Goal: Task Accomplishment & Management: Manage account settings

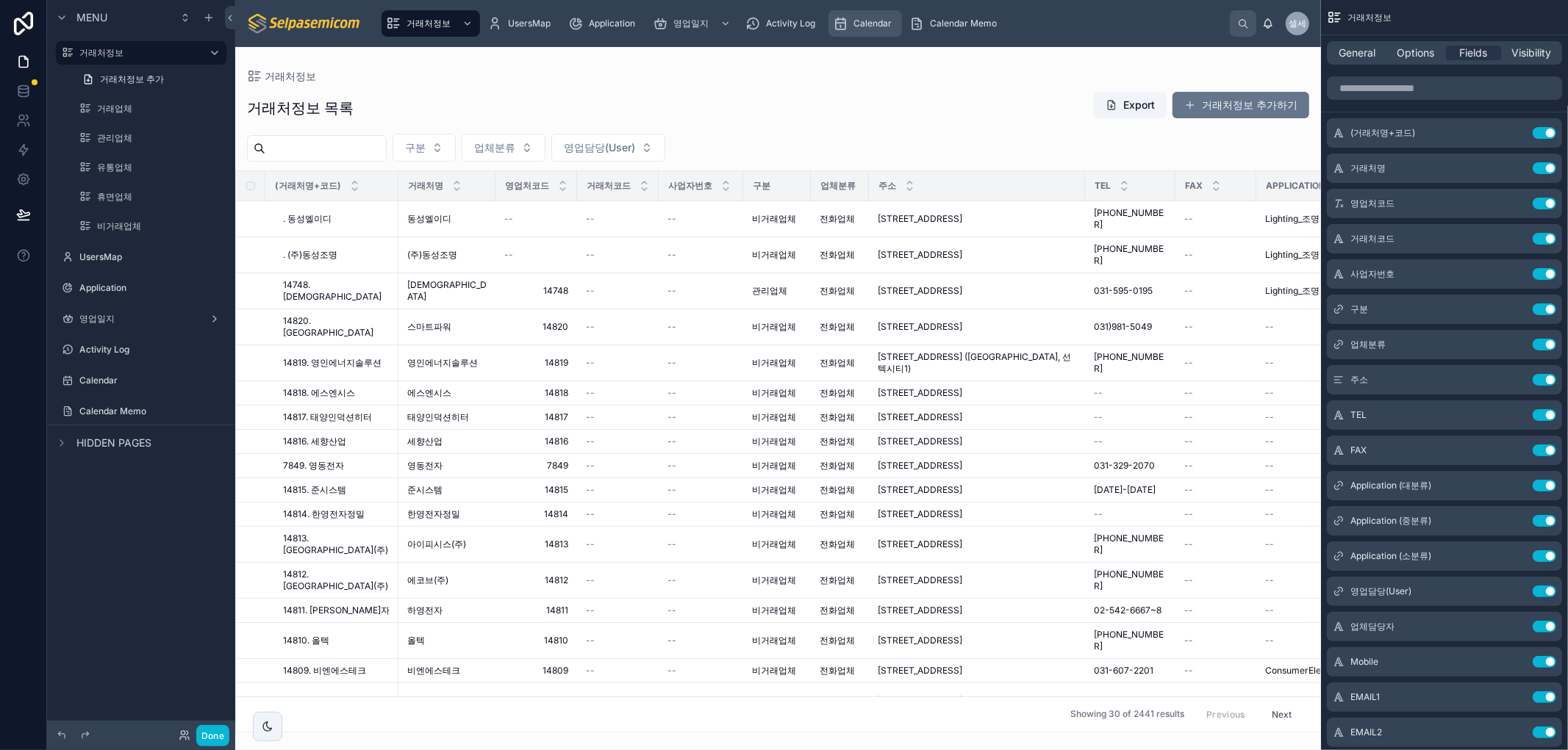
click at [885, 22] on span "Calendar" at bounding box center [872, 23] width 38 height 12
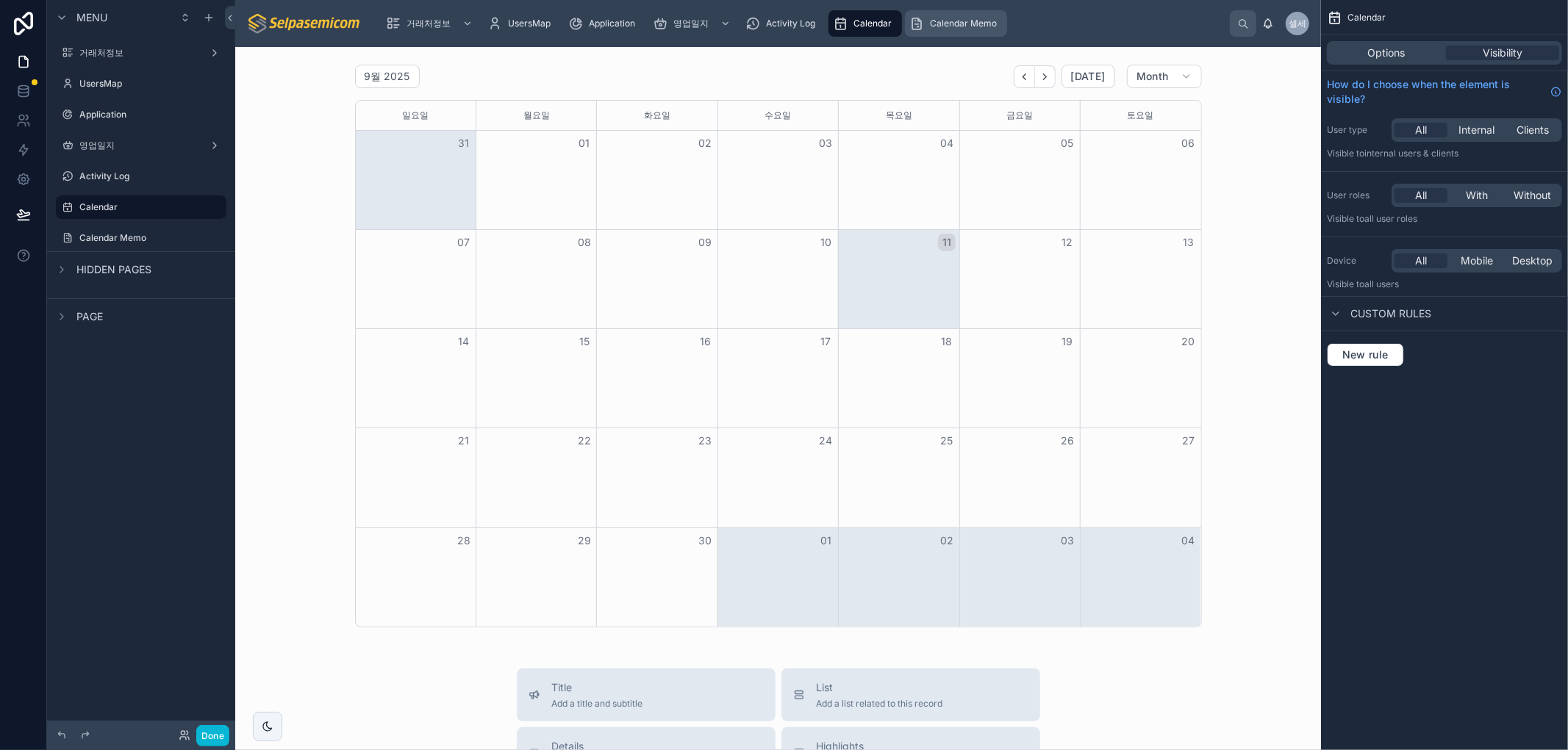
click at [949, 22] on span "Calendar Memo" at bounding box center [963, 23] width 67 height 12
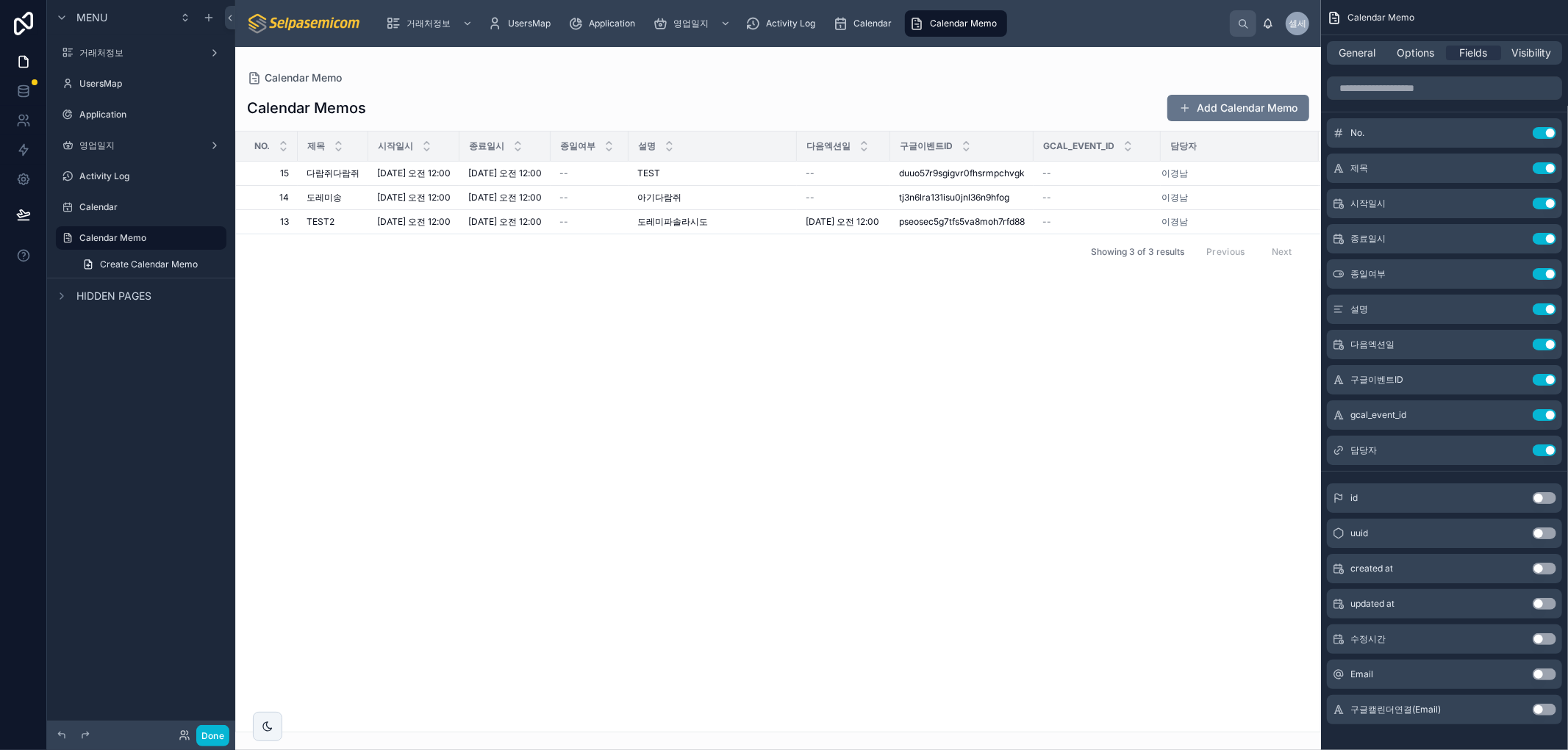
click at [797, 500] on div at bounding box center [778, 398] width 1086 height 703
click at [744, 228] on div "도레미파솔라시도 도레미파[GEOGRAPHIC_DATA]도" at bounding box center [712, 221] width 151 height 12
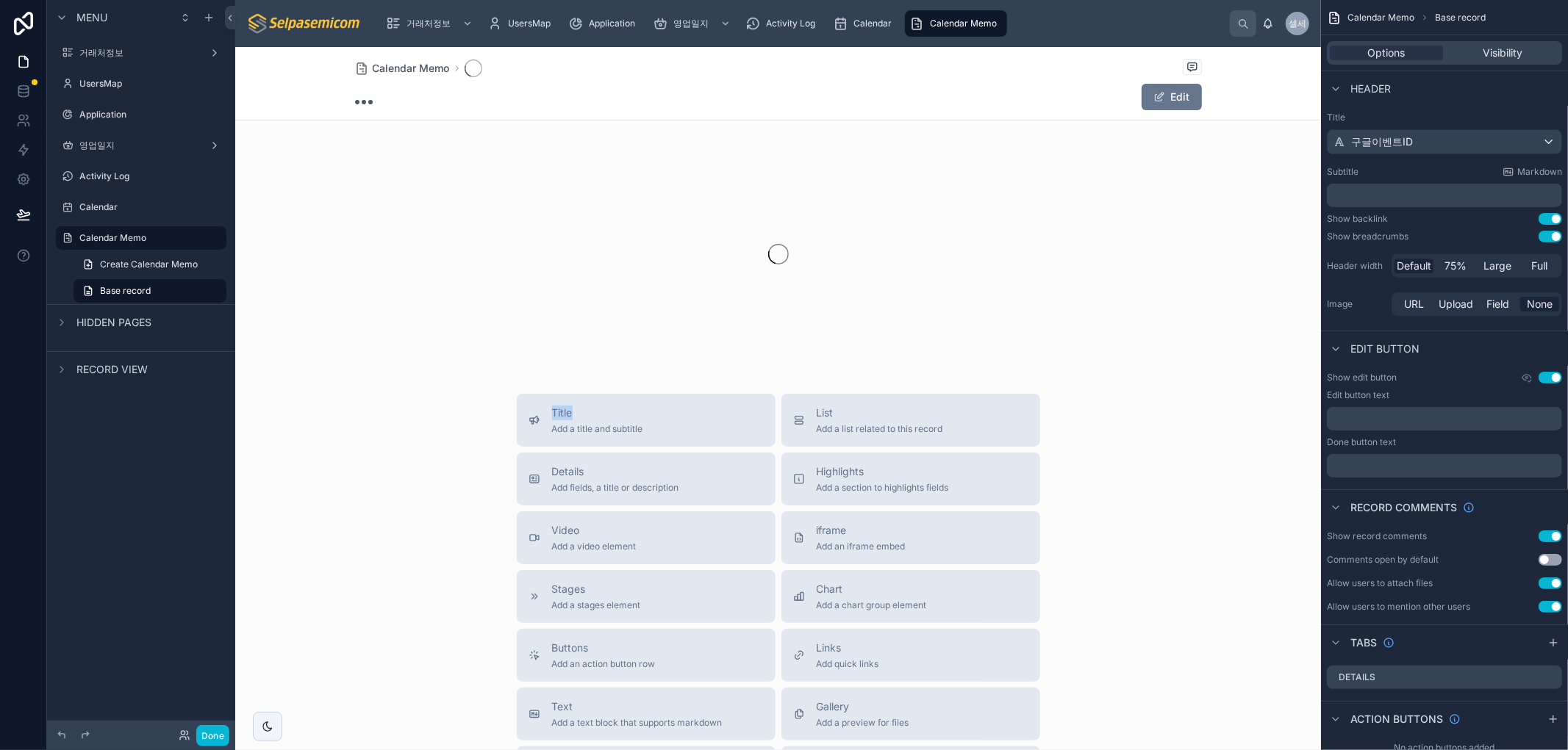
click at [744, 257] on div at bounding box center [778, 253] width 1086 height 232
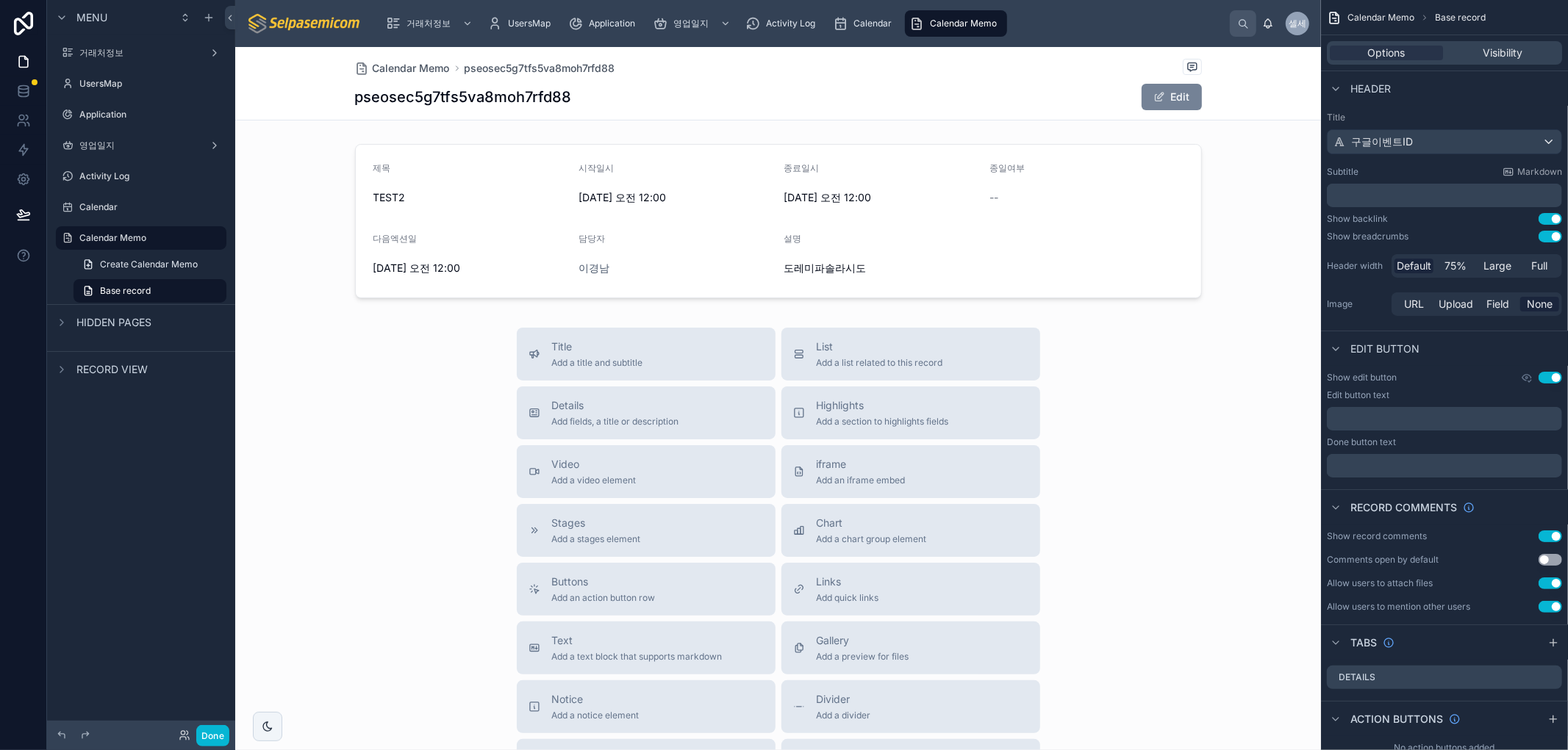
click at [1172, 97] on button "Edit" at bounding box center [1171, 97] width 61 height 26
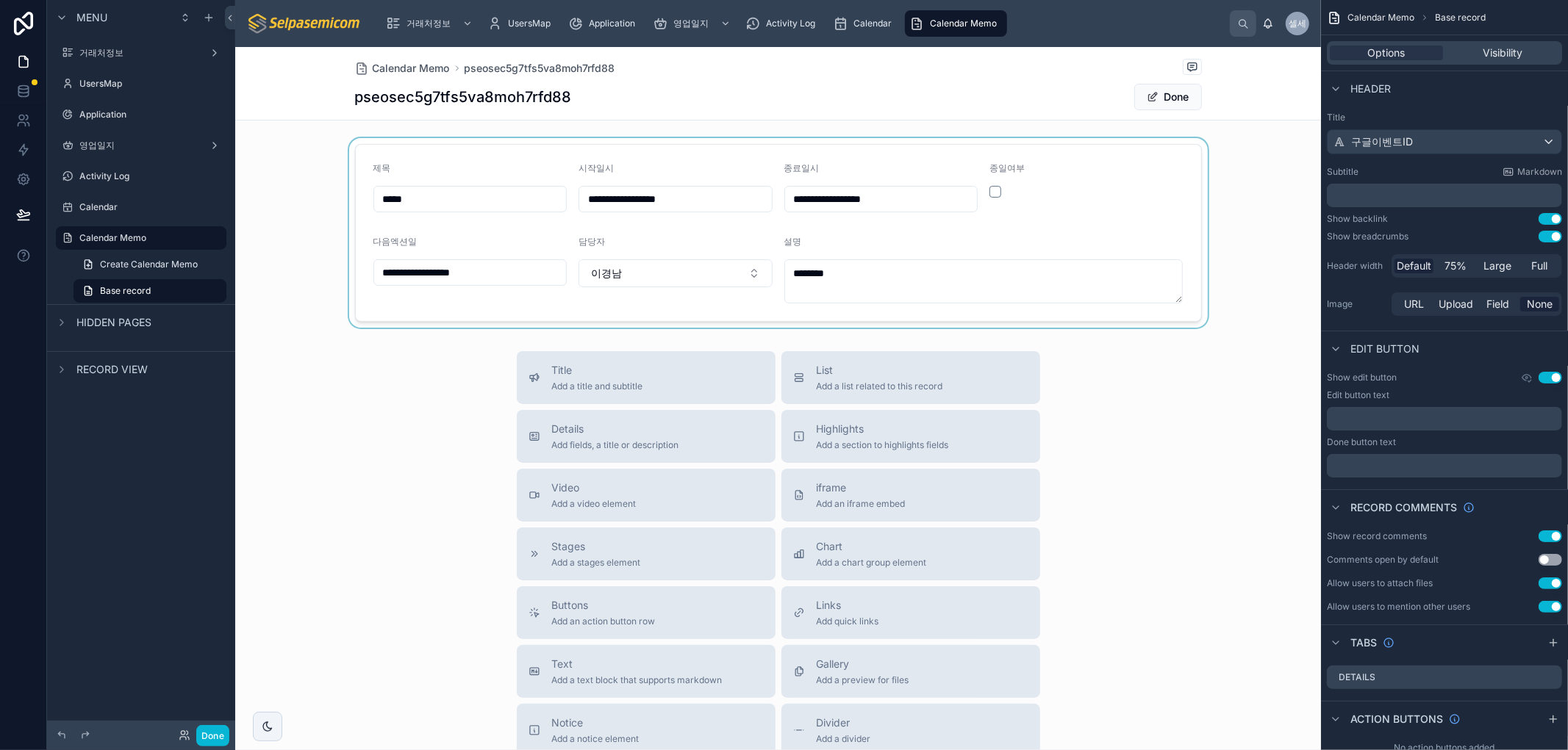
click at [925, 264] on div at bounding box center [778, 233] width 1086 height 190
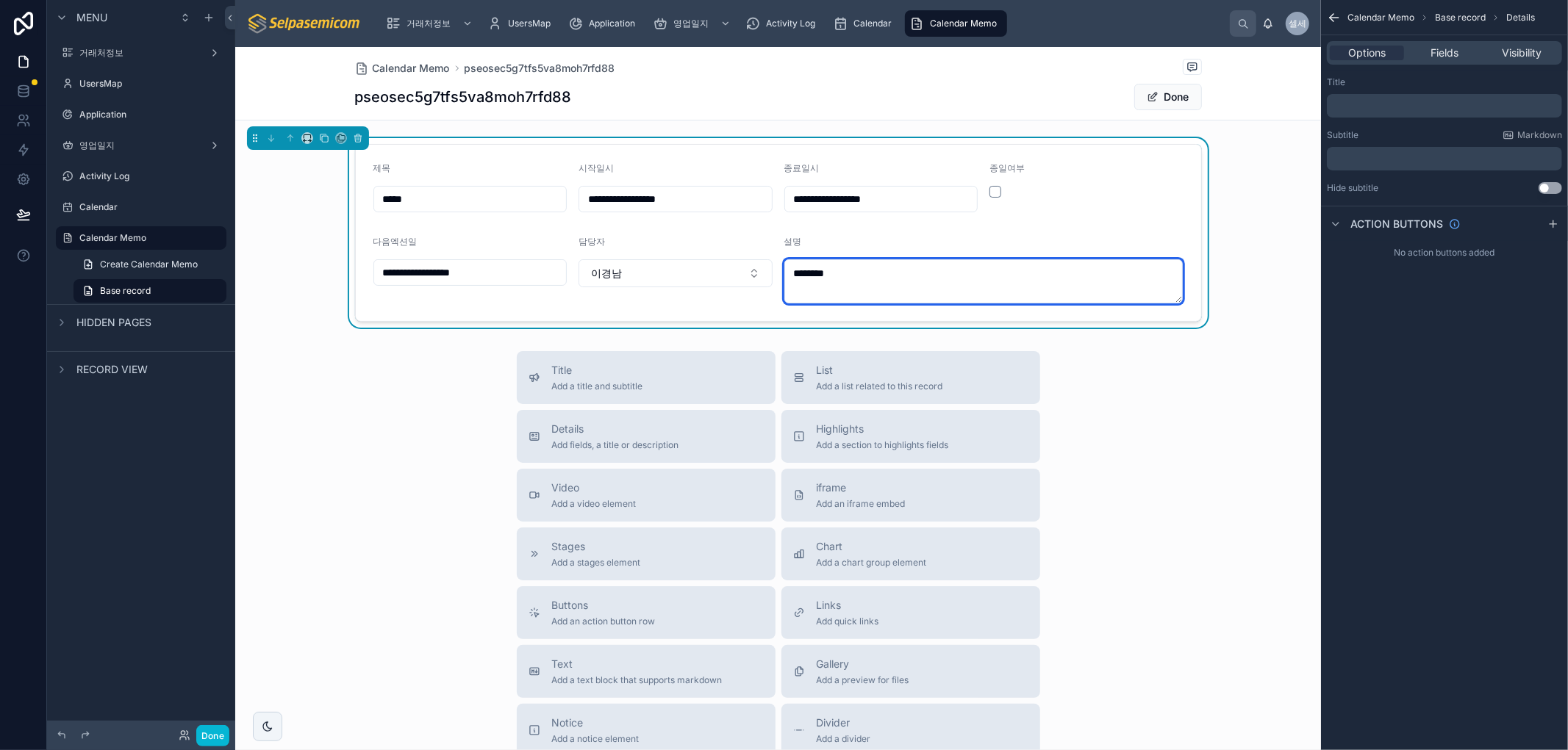
click at [913, 277] on textarea "********" at bounding box center [983, 281] width 399 height 44
type textarea "**********"
click at [1176, 462] on div "Title Add a title and subtitle List Add a list related to this record Details A…" at bounding box center [778, 612] width 1086 height 523
click at [931, 26] on span "Calendar Memo" at bounding box center [963, 23] width 67 height 12
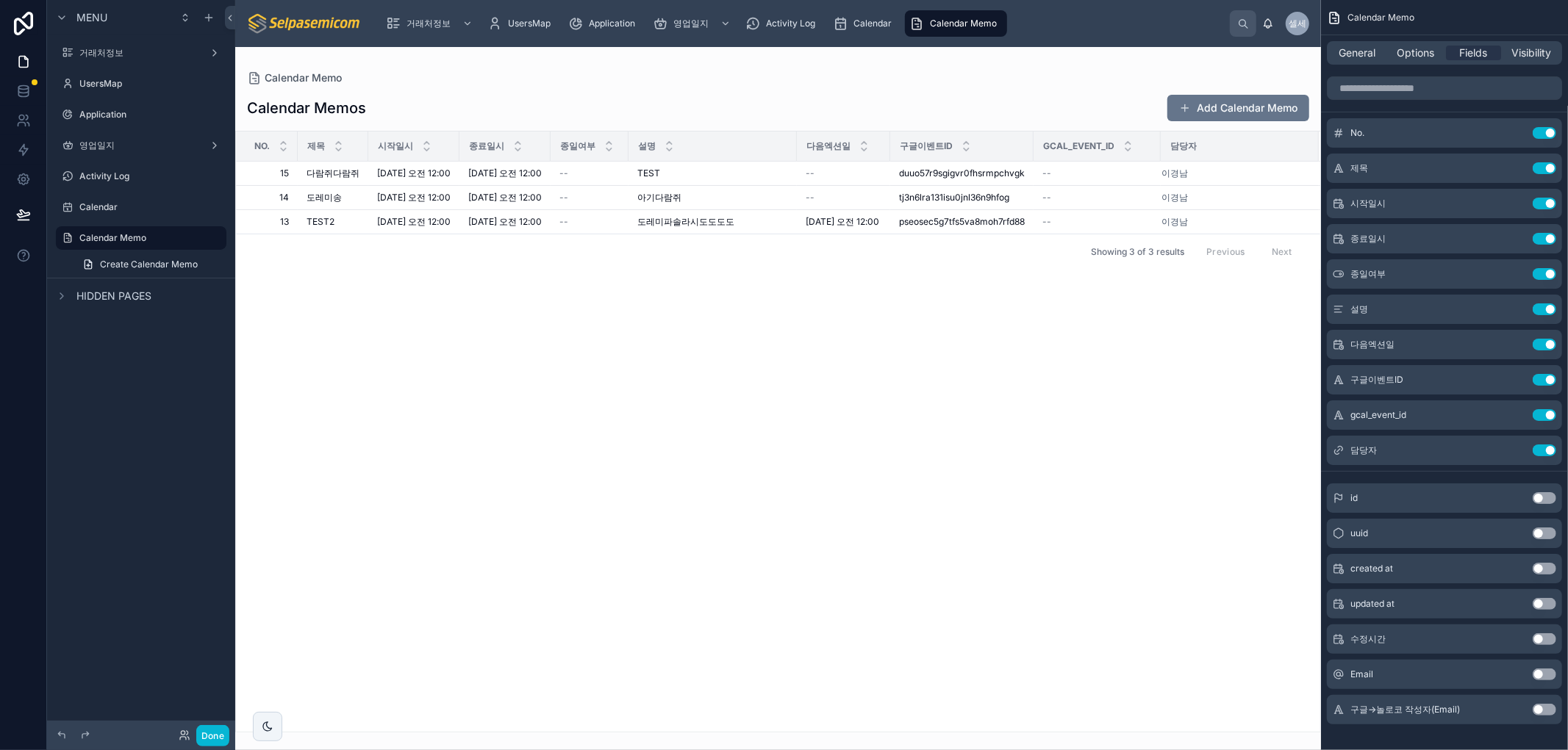
click at [881, 431] on div "No. 제목 시작일시 종료일시 종일여부 설명 다음엑션일 구글이벤트ID Gcal_event_id 담당자 15 15 다람쥐다람쥐 다람쥐다람쥐 [D…" at bounding box center [777, 431] width 1084 height 600
